Goal: Information Seeking & Learning: Learn about a topic

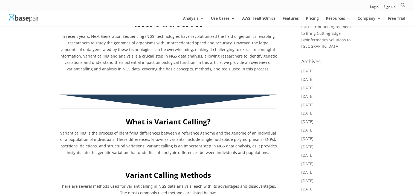
scroll to position [219, 0]
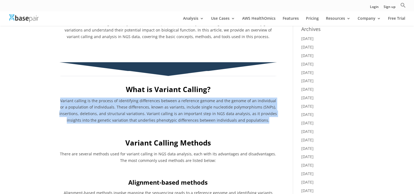
drag, startPoint x: 60, startPoint y: 100, endPoint x: 267, endPoint y: 119, distance: 208.3
click at [267, 119] on p "Variant calling is the process of identifying differences between a reference g…" at bounding box center [168, 112] width 218 height 30
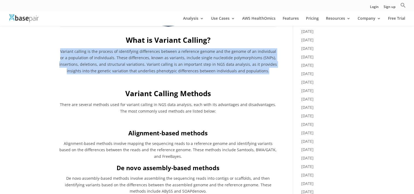
scroll to position [274, 0]
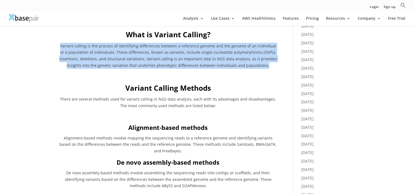
copy span "Variant calling is the process of identifying differences between a reference g…"
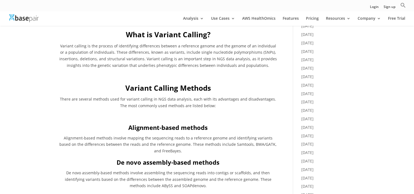
click at [144, 103] on span "There are several methods used for variant calling in NGS data analysis, each w…" at bounding box center [168, 102] width 216 height 12
drag, startPoint x: 57, startPoint y: 100, endPoint x: 175, endPoint y: 102, distance: 118.3
drag, startPoint x: 175, startPoint y: 102, endPoint x: 166, endPoint y: 108, distance: 10.9
click at [166, 108] on p "There are several methods used for variant calling in NGS data analysis, each w…" at bounding box center [168, 104] width 218 height 17
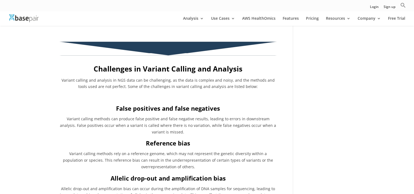
scroll to position [657, 0]
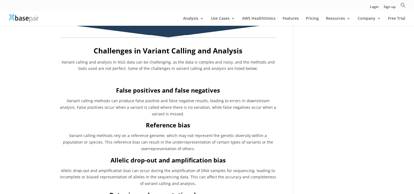
drag, startPoint x: 90, startPoint y: 71, endPoint x: 79, endPoint y: 76, distance: 11.5
click at [90, 71] on p "Variant calling and analysis in NGS data can be challenging, as the data is com…" at bounding box center [168, 67] width 218 height 17
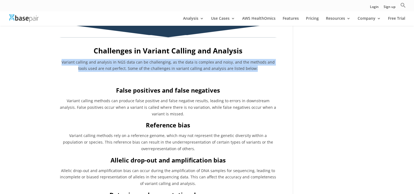
drag, startPoint x: 61, startPoint y: 61, endPoint x: 252, endPoint y: 70, distance: 191.0
click at [252, 70] on p "Variant calling and analysis in NGS data can be challenging, as the data is com…" at bounding box center [168, 67] width 218 height 17
copy span "Variant calling and analysis in NGS data can be challenging, as the data is com…"
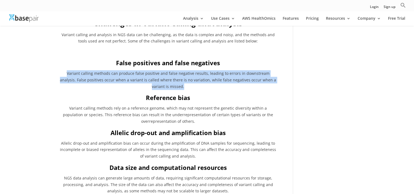
drag, startPoint x: 77, startPoint y: 73, endPoint x: 198, endPoint y: 86, distance: 120.8
click at [198, 86] on p "Variant calling methods can produce false positive and false negative results, …" at bounding box center [168, 81] width 218 height 23
copy span "Variant calling methods can produce false positive and false negative results, …"
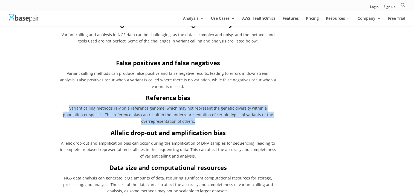
drag, startPoint x: 68, startPoint y: 105, endPoint x: 177, endPoint y: 121, distance: 109.8
click at [177, 121] on p "Variant calling methods rely on a reference genome, which may not represent the…" at bounding box center [168, 116] width 218 height 23
copy span "Variant calling methods rely on a reference genome, which may not represent the…"
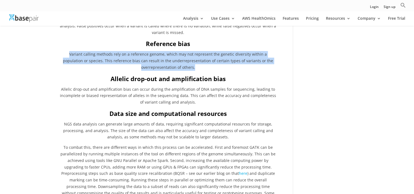
scroll to position [739, 0]
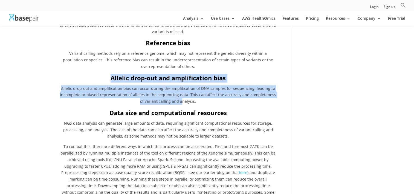
drag, startPoint x: 73, startPoint y: 87, endPoint x: 178, endPoint y: 100, distance: 106.5
click at [178, 100] on div "Challenges in Variant Calling and Analysis Variant calling and analysis in NGS …" at bounding box center [168, 93] width 218 height 258
drag, startPoint x: 178, startPoint y: 100, endPoint x: 161, endPoint y: 99, distance: 17.6
click at [168, 99] on span "Allelic drop-out and amplification bias can occur during the amplification of D…" at bounding box center [168, 95] width 216 height 18
click at [113, 92] on p "Allelic drop-out and amplification bias can occur during the amplification of D…" at bounding box center [168, 96] width 218 height 23
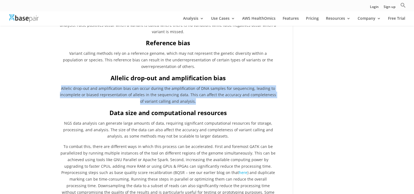
drag, startPoint x: 64, startPoint y: 89, endPoint x: 203, endPoint y: 104, distance: 139.9
click at [203, 104] on p "Allelic drop-out and amplification bias can occur during the amplification of D…" at bounding box center [168, 96] width 218 height 23
copy span "Allelic drop-out and amplification bias can occur during the amplification of D…"
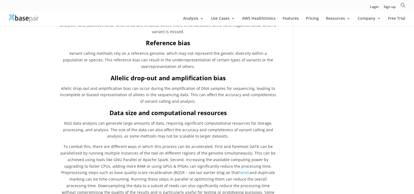
click at [120, 113] on b "Data size and computational resources" at bounding box center [167, 112] width 117 height 8
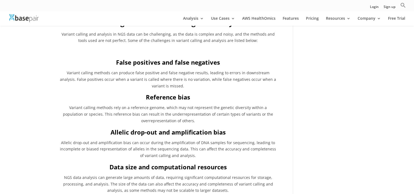
scroll to position [684, 0]
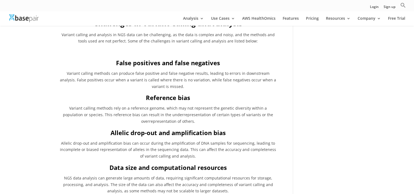
click at [150, 82] on p "Variant calling methods can produce false positive and false negative results, …" at bounding box center [168, 81] width 218 height 23
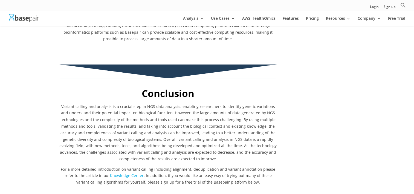
scroll to position [931, 0]
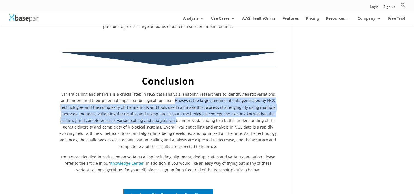
drag, startPoint x: 170, startPoint y: 94, endPoint x: 175, endPoint y: 115, distance: 21.8
click at [175, 115] on span "Variant calling and analysis is a crucial step in NGS data analysis, enabling r…" at bounding box center [167, 119] width 217 height 57
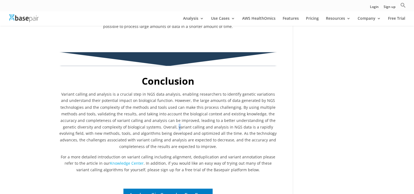
drag, startPoint x: 175, startPoint y: 115, endPoint x: 172, endPoint y: 118, distance: 4.5
click at [172, 118] on span "Variant calling and analysis is a crucial step in NGS data analysis, enabling r…" at bounding box center [167, 119] width 217 height 57
drag, startPoint x: 172, startPoint y: 118, endPoint x: 171, endPoint y: 97, distance: 20.6
click at [171, 97] on p "Variant calling and analysis is a crucial step in NGS data analysis, enabling r…" at bounding box center [168, 122] width 218 height 62
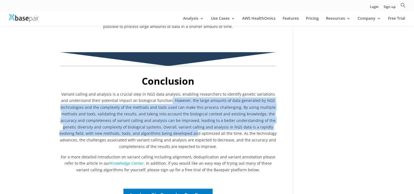
drag, startPoint x: 168, startPoint y: 94, endPoint x: 180, endPoint y: 126, distance: 34.2
click at [180, 126] on span "Variant calling and analysis is a crucial step in NGS data analysis, enabling r…" at bounding box center [167, 119] width 217 height 57
drag, startPoint x: 180, startPoint y: 126, endPoint x: 179, endPoint y: 130, distance: 4.0
click at [179, 130] on p "Variant calling and analysis is a crucial step in NGS data analysis, enabling r…" at bounding box center [168, 122] width 218 height 62
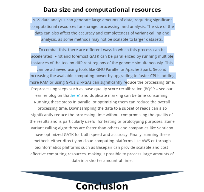
scroll to position [1287, 0]
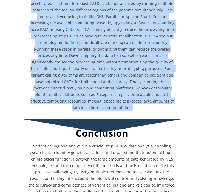
drag, startPoint x: 34, startPoint y: 69, endPoint x: 148, endPoint y: 96, distance: 117.1
copy div "LOR ipsu dolorsit ame consecte adipi elitsed do eius, temporinc utlaboreetd mag…"
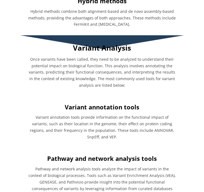
scroll to position [876, 0]
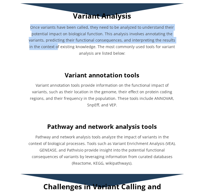
drag, startPoint x: 33, startPoint y: 28, endPoint x: 56, endPoint y: 44, distance: 28.2
click at [56, 44] on span "Once variants have been called, they need to be analyzed to understand their po…" at bounding box center [102, 40] width 146 height 31
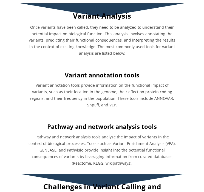
drag, startPoint x: 56, startPoint y: 44, endPoint x: 92, endPoint y: 54, distance: 37.9
click at [92, 54] on span "Once variants have been called, they need to be analyzed to understand their po…" at bounding box center [102, 40] width 146 height 31
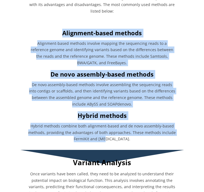
scroll to position [739, 0]
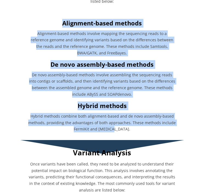
drag, startPoint x: 62, startPoint y: 52, endPoint x: 122, endPoint y: 128, distance: 97.6
click at [122, 128] on div "What is Variant Calling? Variant calling is the process of identifying differen…" at bounding box center [102, 19] width 148 height 227
copy div "Alignment-based methods Alignment-based methods involve mapping the sequencing …"
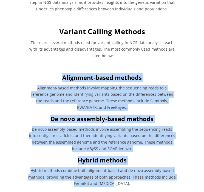
scroll to position [684, 0]
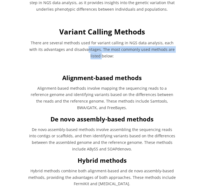
click at [80, 53] on p "There are several methods used for variant calling in NGS data analysis, each w…" at bounding box center [102, 51] width 148 height 23
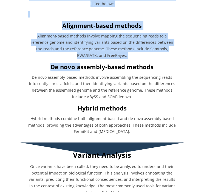
scroll to position [739, 0]
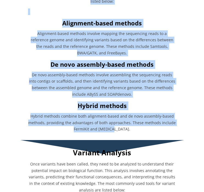
drag, startPoint x: 30, startPoint y: 44, endPoint x: 136, endPoint y: 127, distance: 135.3
click at [136, 127] on div "What is Variant Calling? Variant calling is the process of identifying differen…" at bounding box center [101, 19] width 155 height 235
copy div "There are several methods used for variant calling in NGS data analysis, each w…"
